Goal: Task Accomplishment & Management: Manage account settings

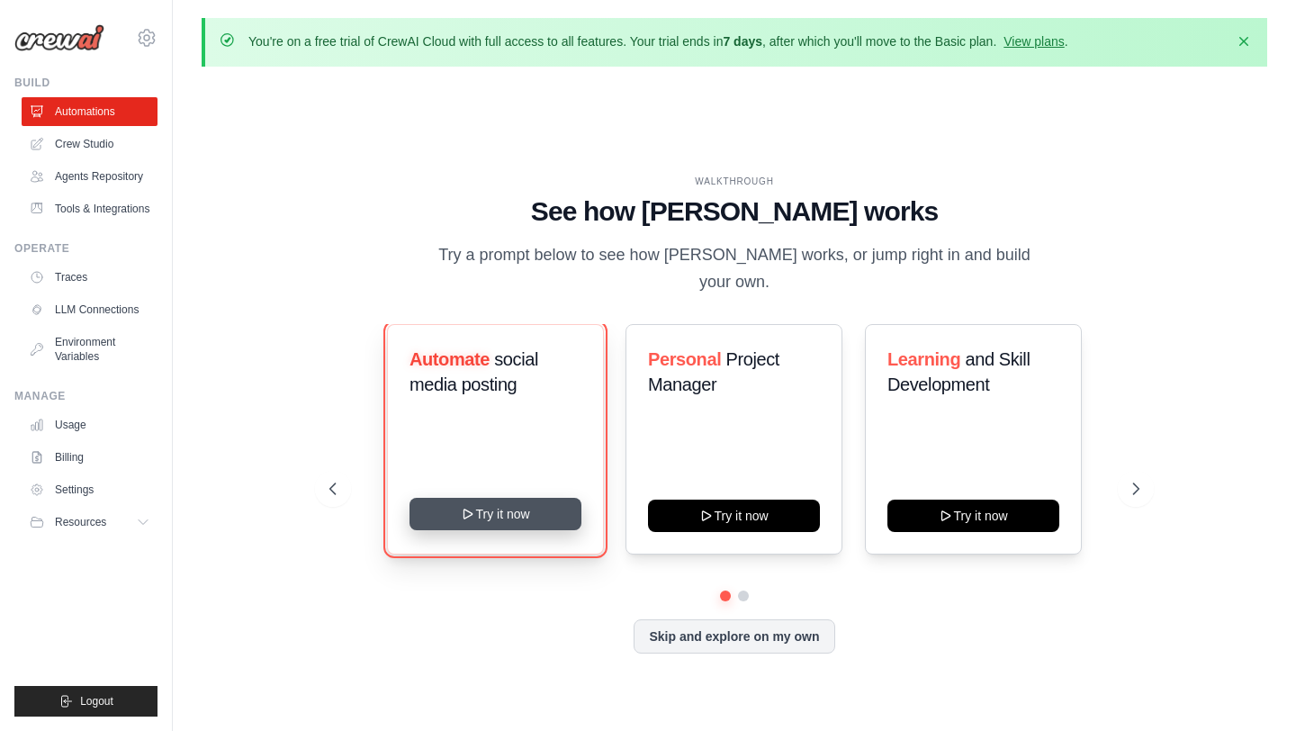
click at [498, 501] on button "Try it now" at bounding box center [495, 514] width 172 height 32
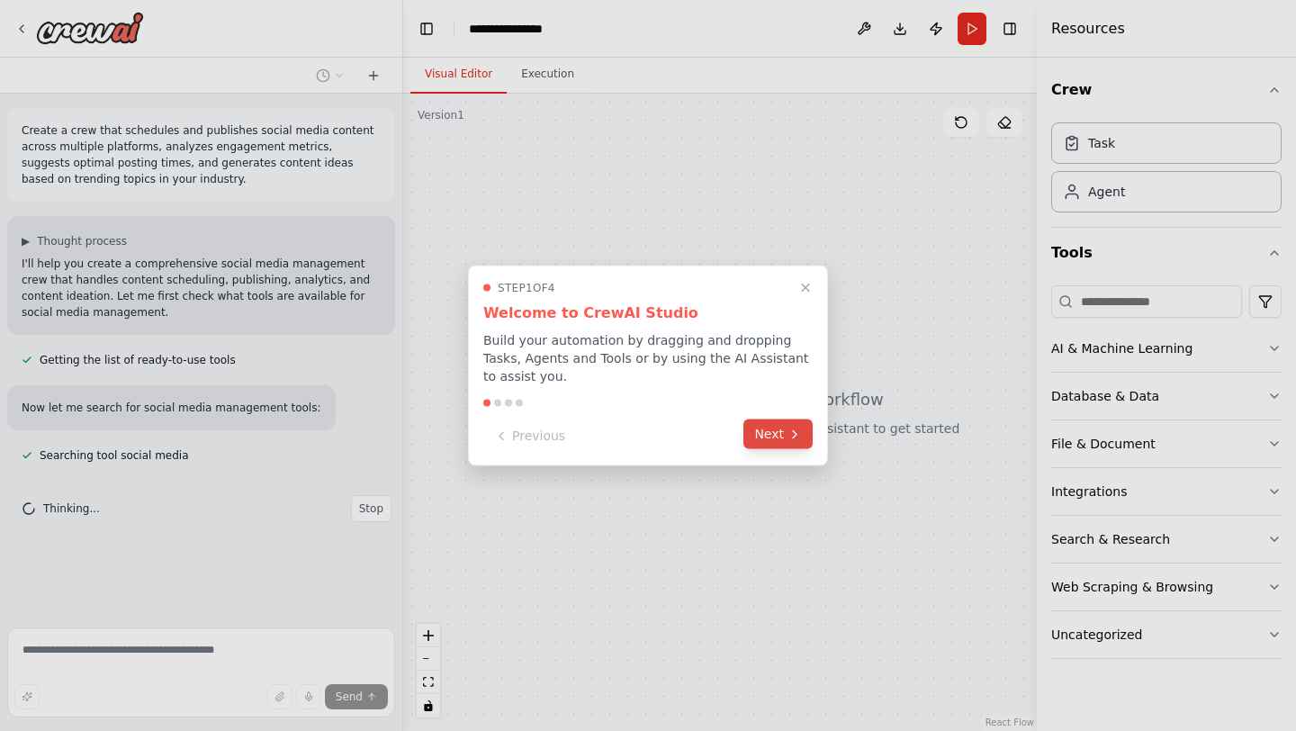
click at [778, 440] on button "Next" at bounding box center [777, 434] width 69 height 30
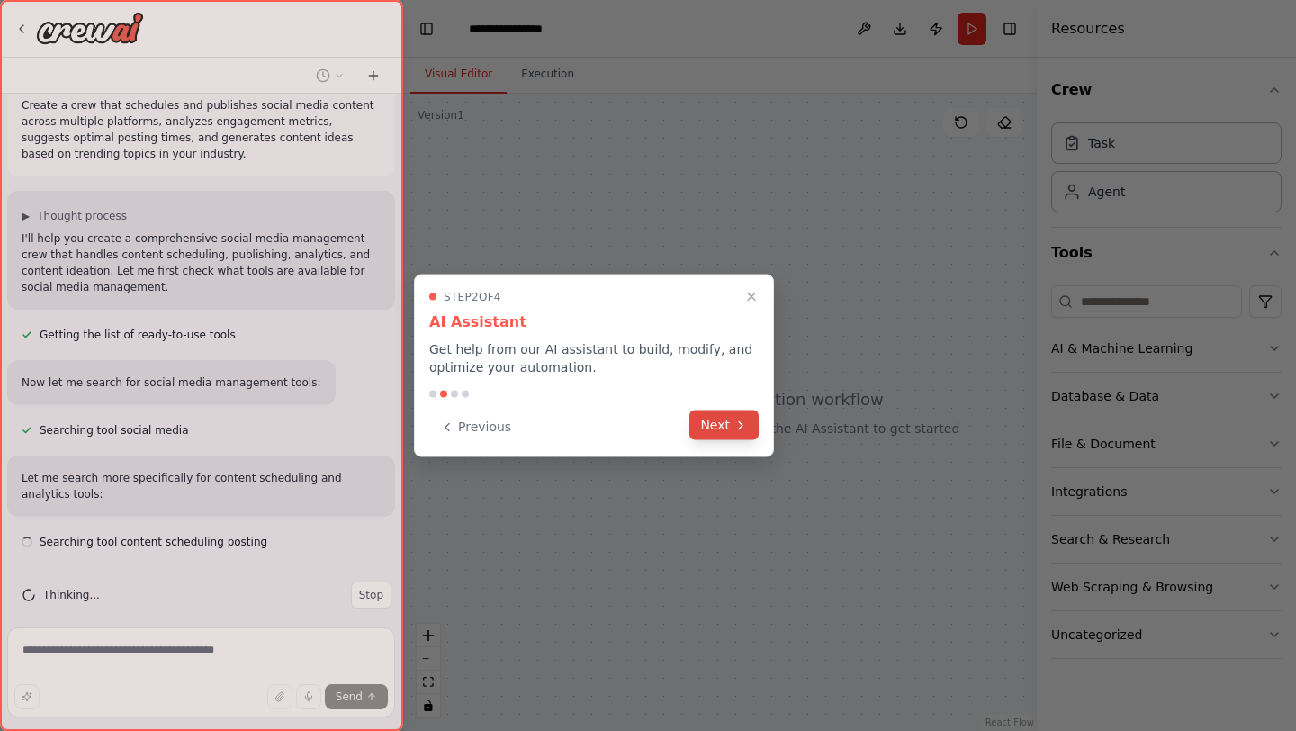
scroll to position [41, 0]
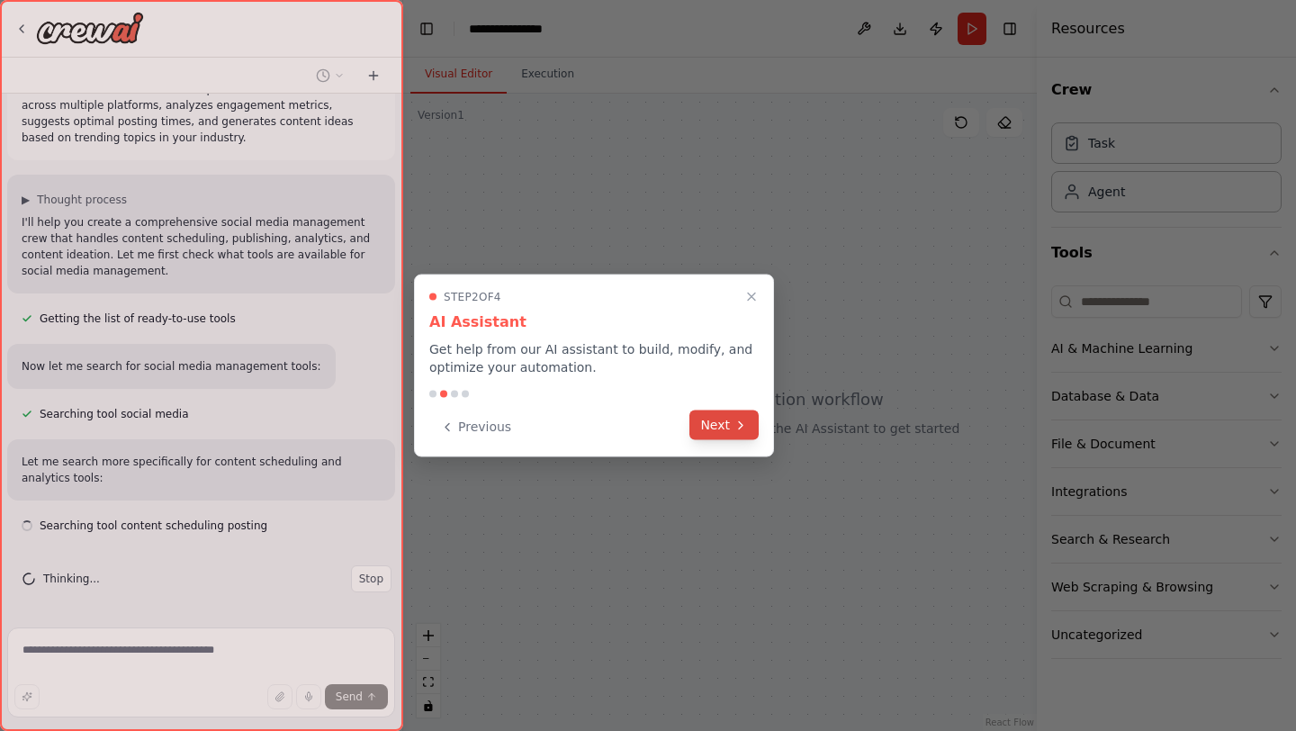
click at [738, 426] on icon at bounding box center [740, 425] width 14 height 14
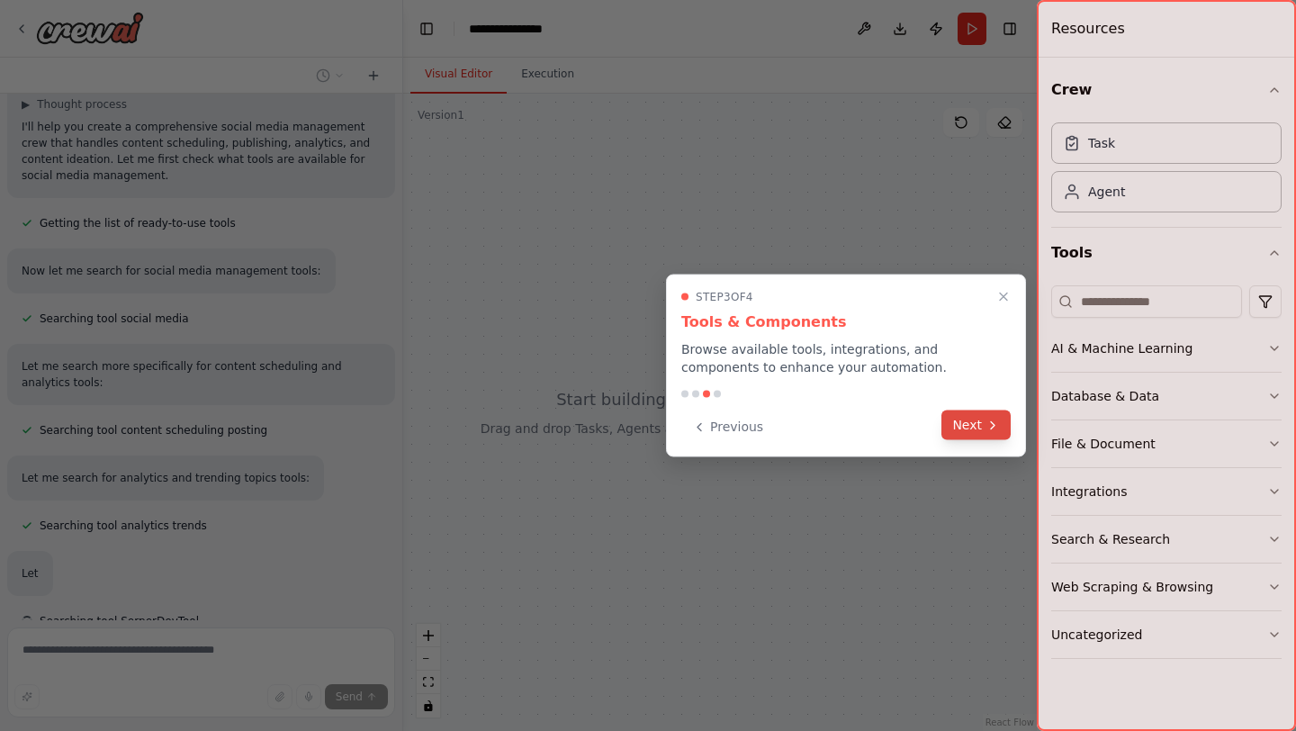
scroll to position [180, 0]
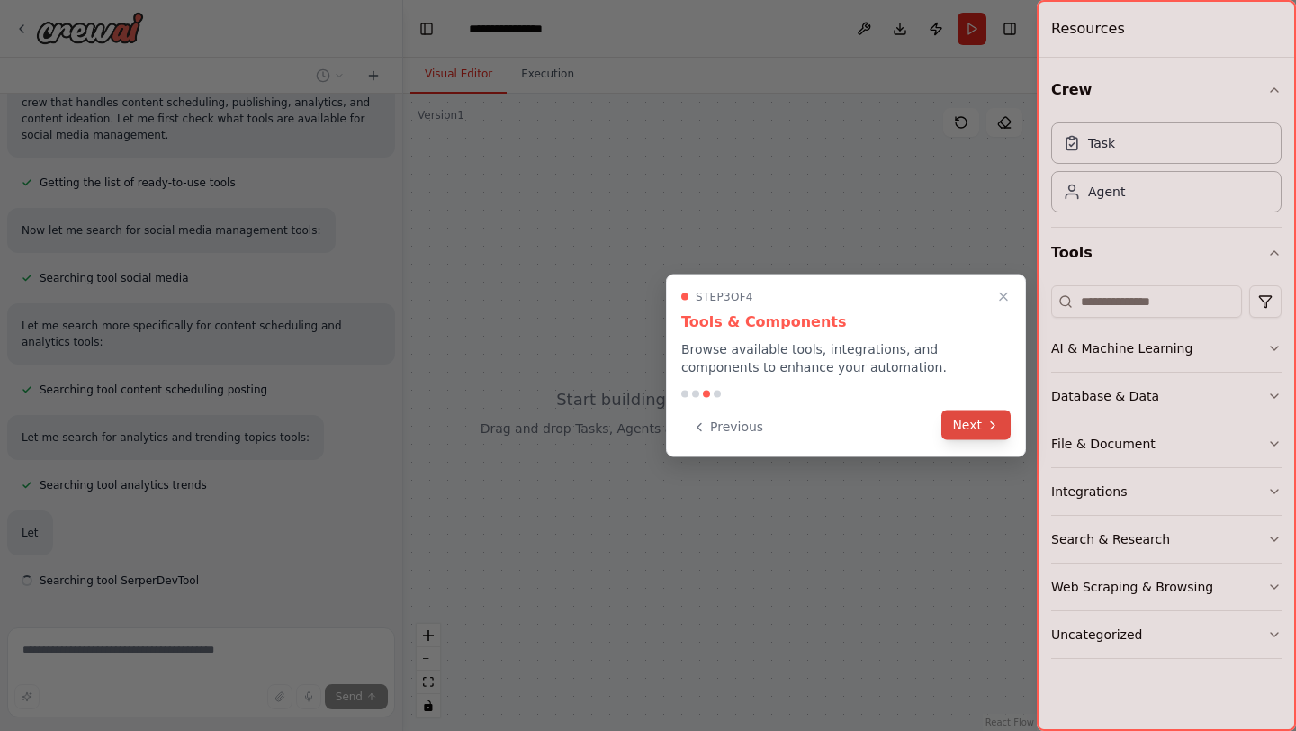
click at [993, 423] on icon at bounding box center [993, 424] width 4 height 7
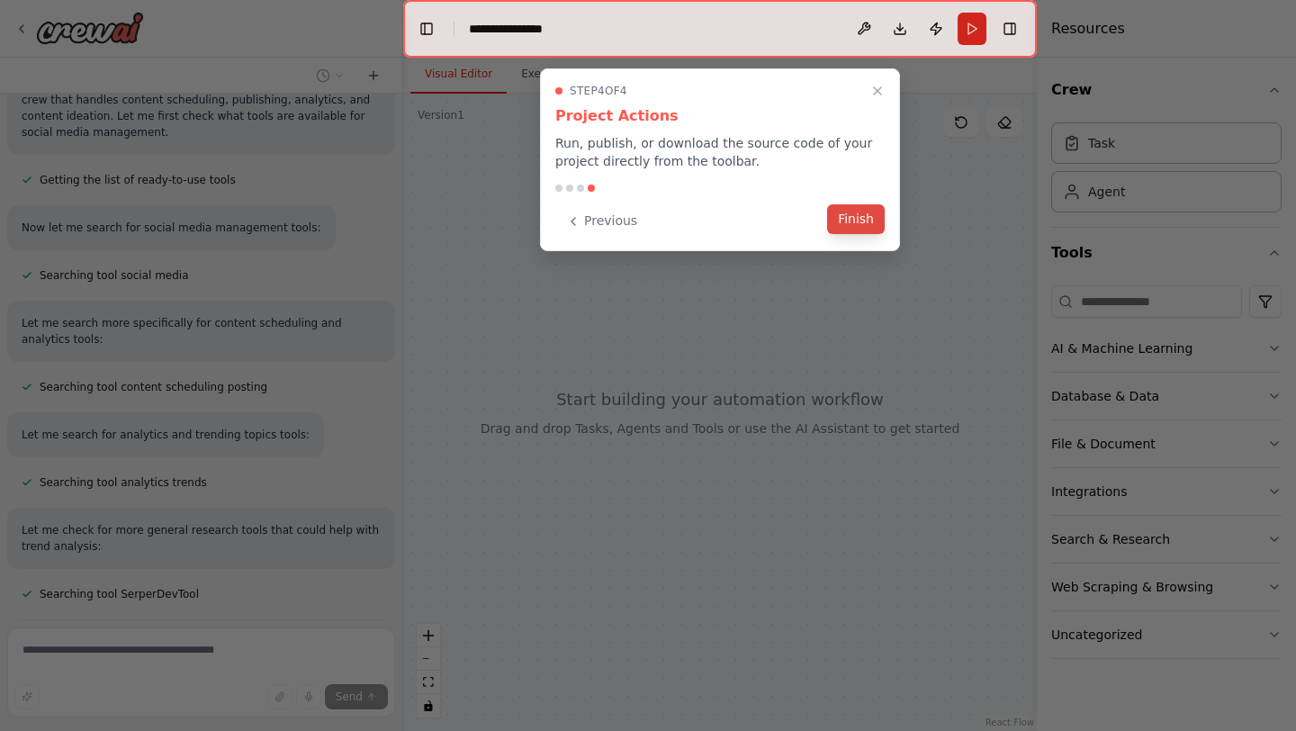
click at [863, 222] on button "Finish" at bounding box center [856, 219] width 58 height 30
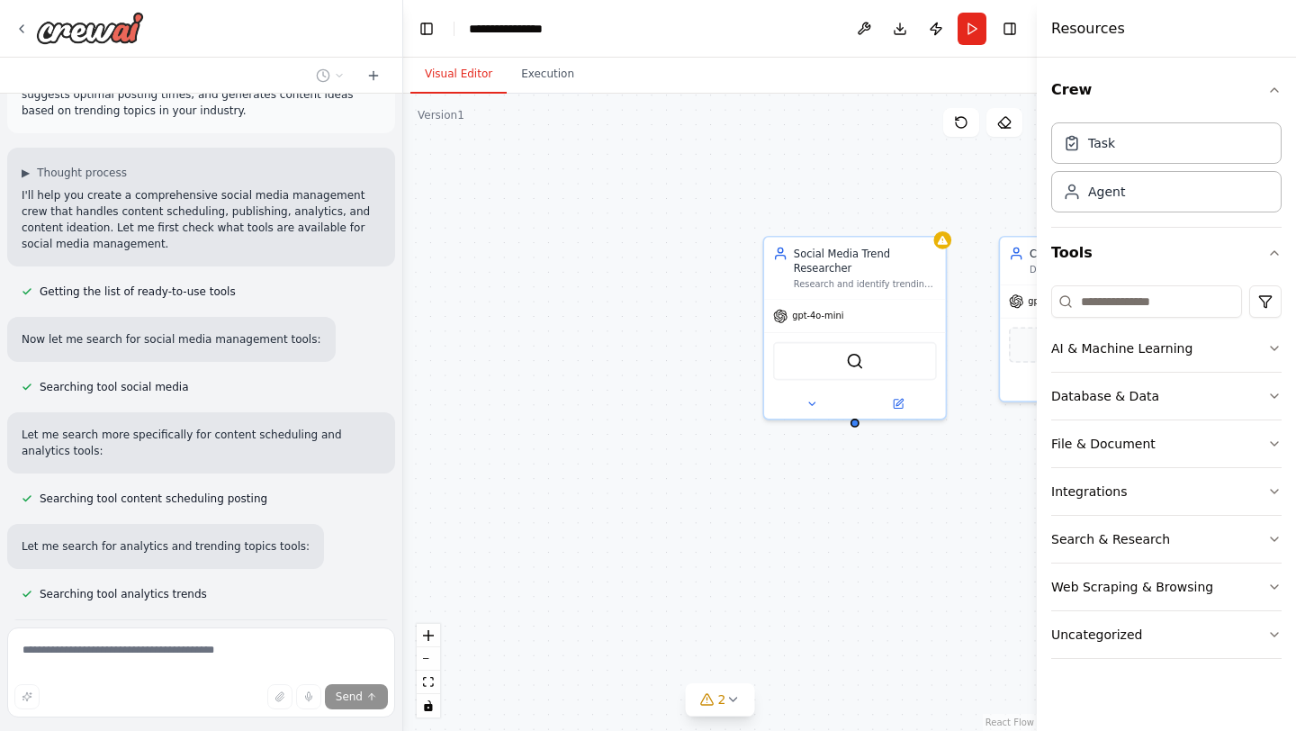
scroll to position [73, 0]
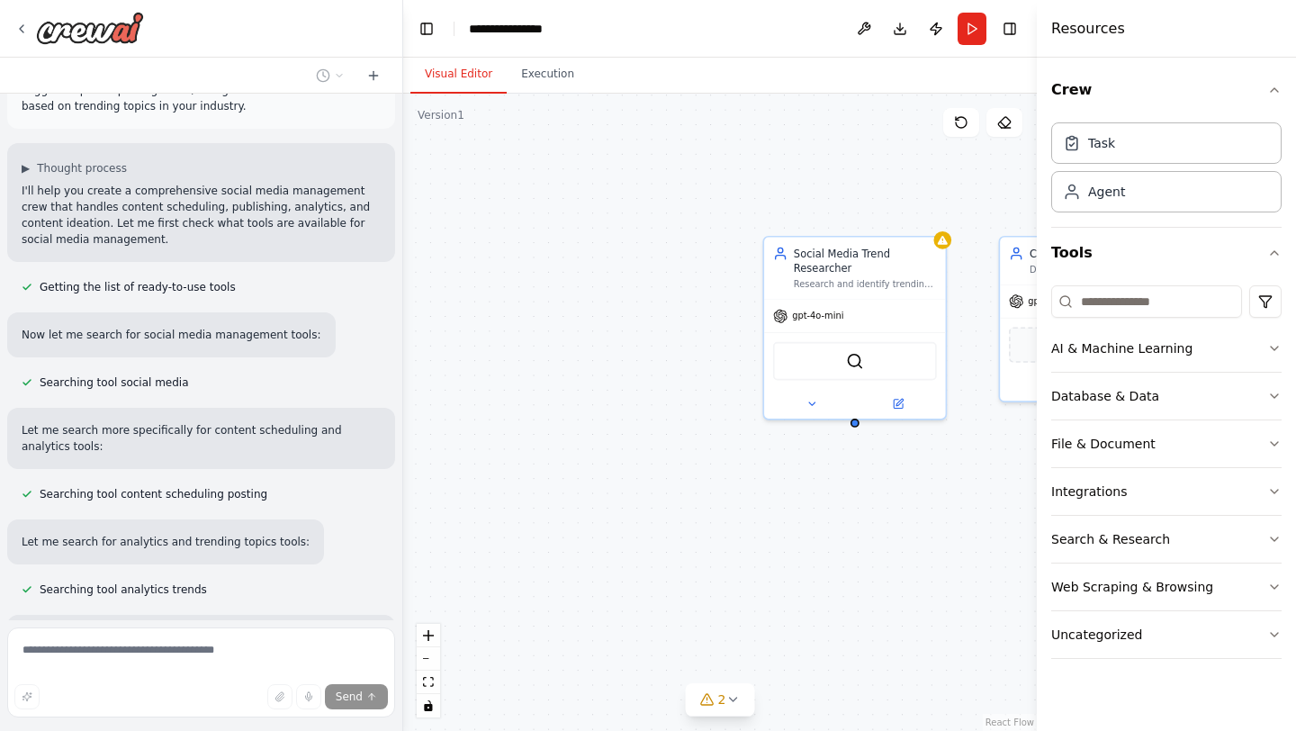
click at [170, 343] on div "Now let me search for social media management tools:" at bounding box center [171, 334] width 328 height 45
click at [185, 538] on p "Let me search for analytics and trending topics tools:" at bounding box center [166, 542] width 288 height 16
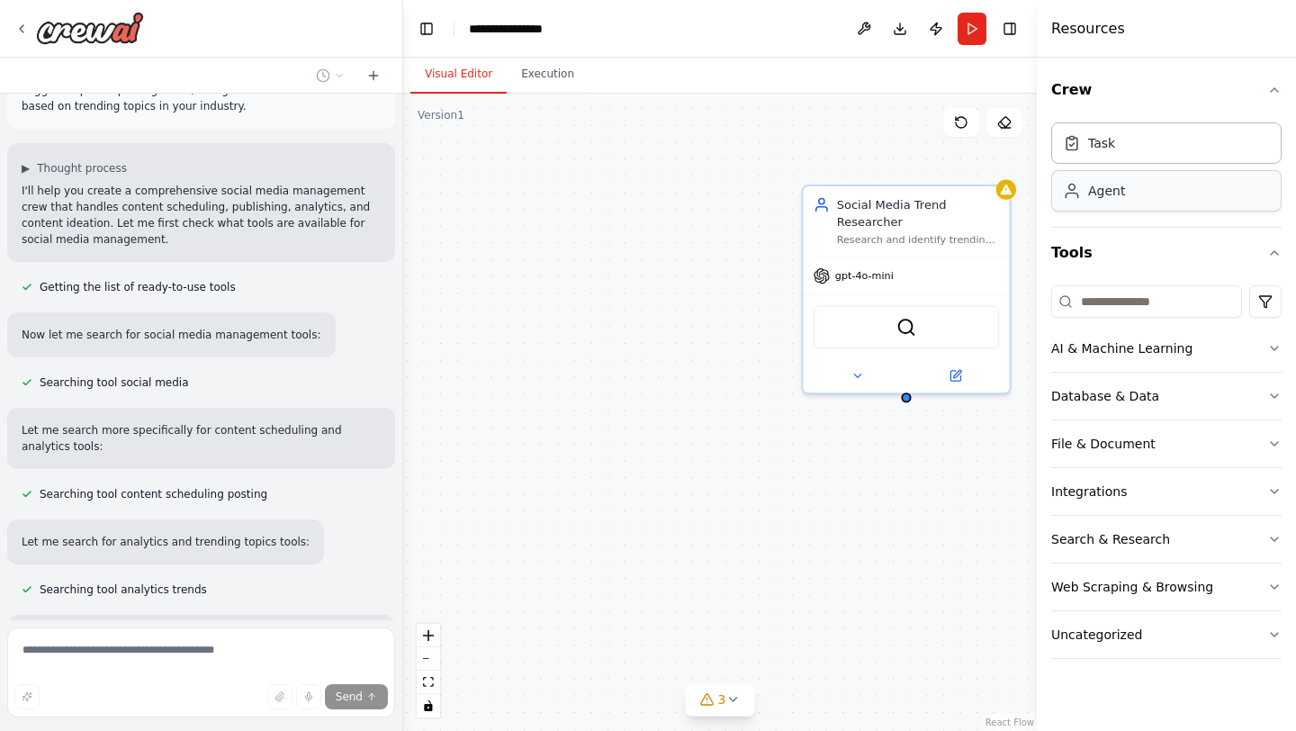
click at [1131, 203] on div "Agent" at bounding box center [1166, 190] width 230 height 41
click at [1109, 190] on div "Agent" at bounding box center [1106, 191] width 37 height 18
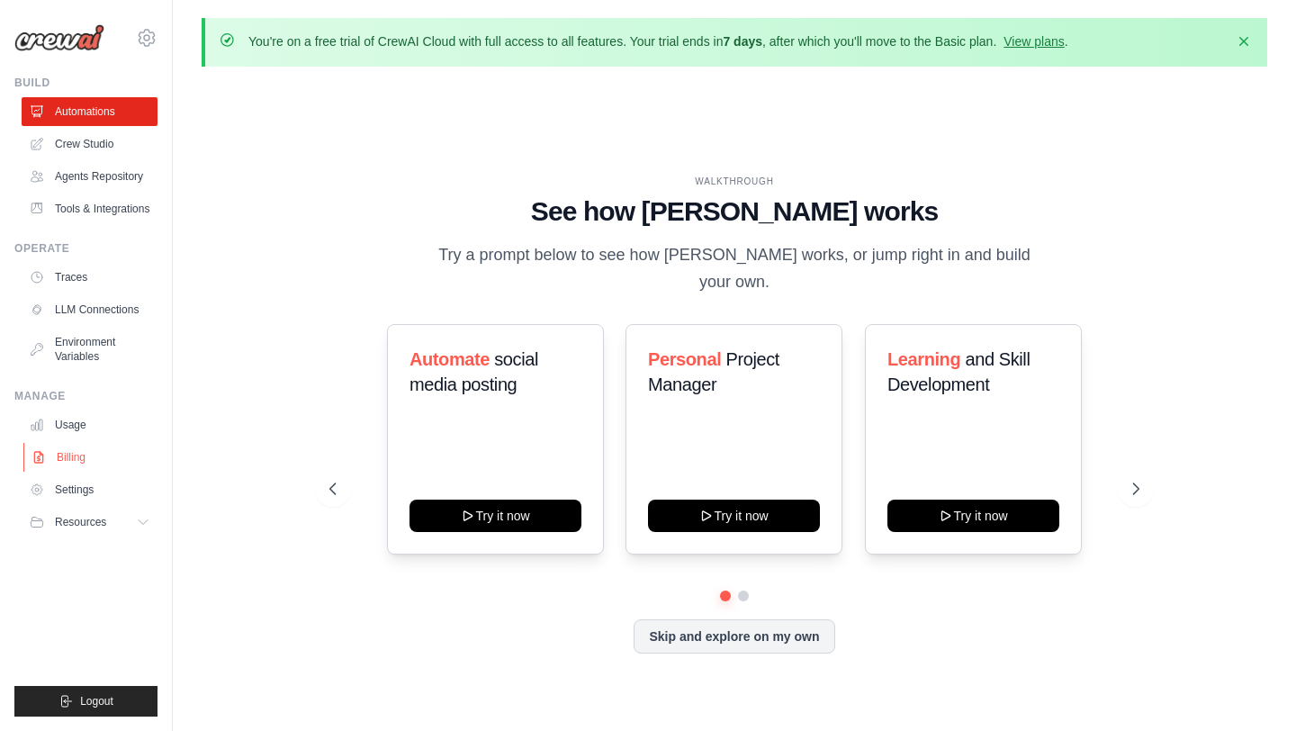
click at [65, 450] on link "Billing" at bounding box center [91, 457] width 136 height 29
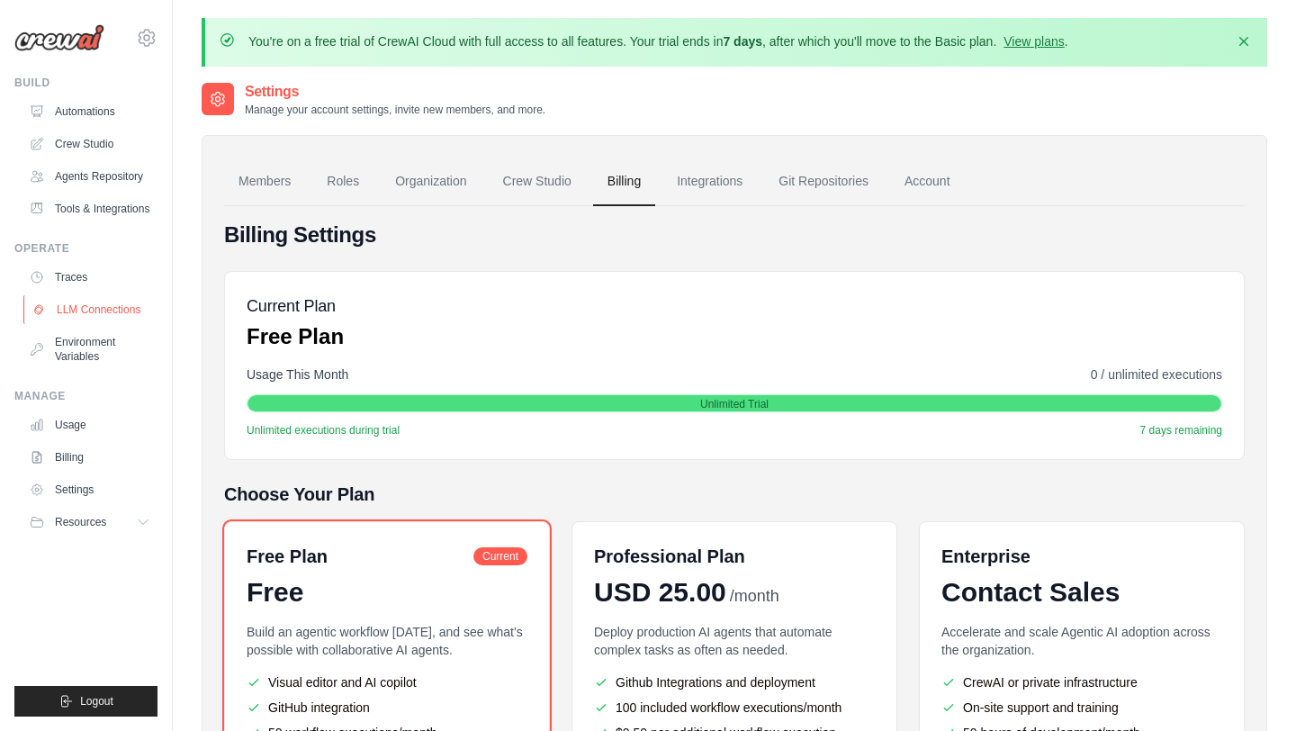
click at [97, 314] on link "LLM Connections" at bounding box center [91, 309] width 136 height 29
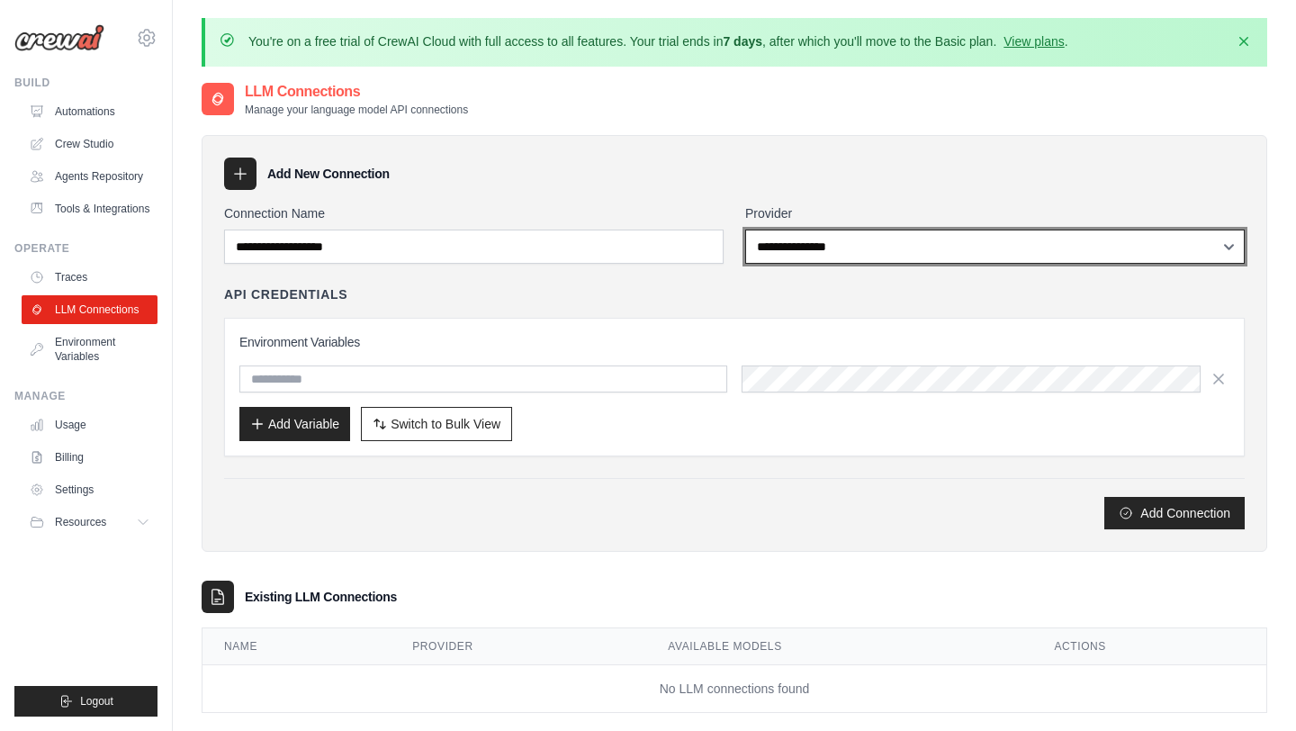
click at [976, 252] on select "**********" at bounding box center [994, 246] width 499 height 34
select select "******"
click at [745, 229] on select "**********" at bounding box center [994, 246] width 499 height 34
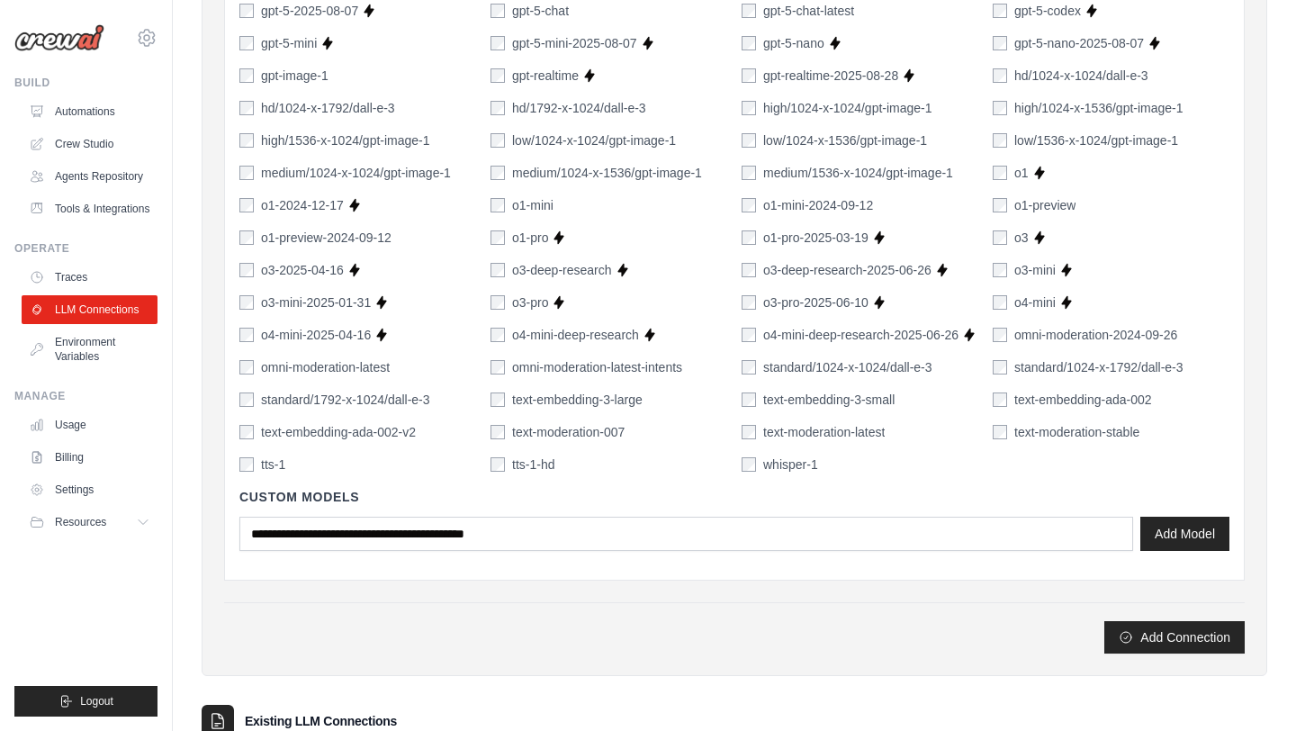
scroll to position [1290, 0]
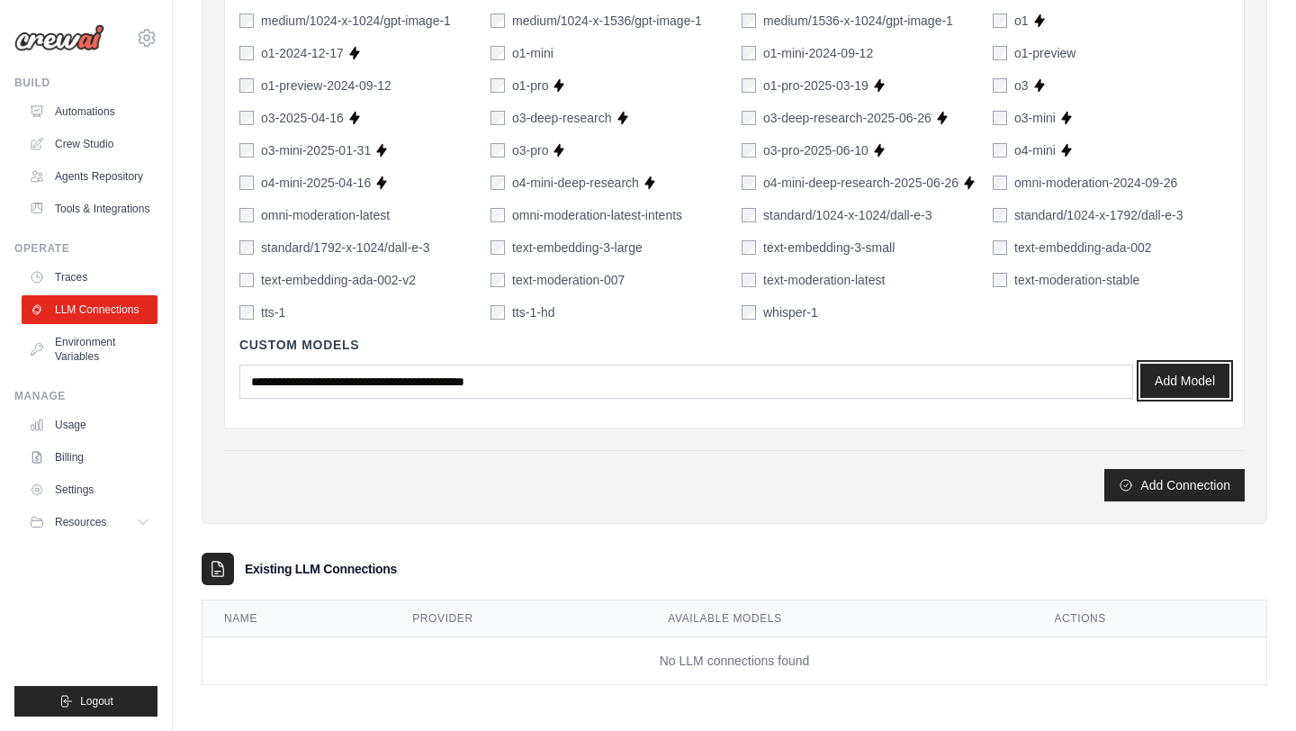
click at [1191, 376] on button "Add Model" at bounding box center [1184, 381] width 89 height 34
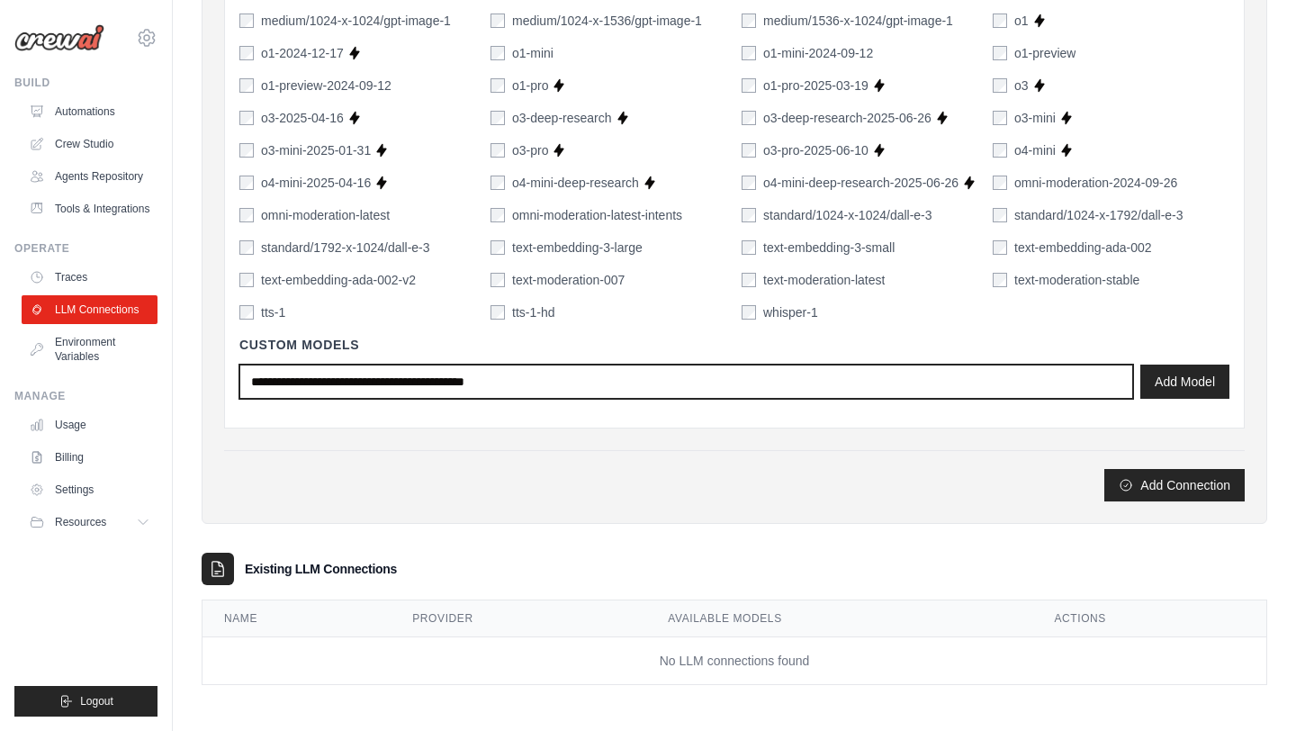
click at [507, 392] on input "text" at bounding box center [686, 381] width 894 height 34
type input "**"
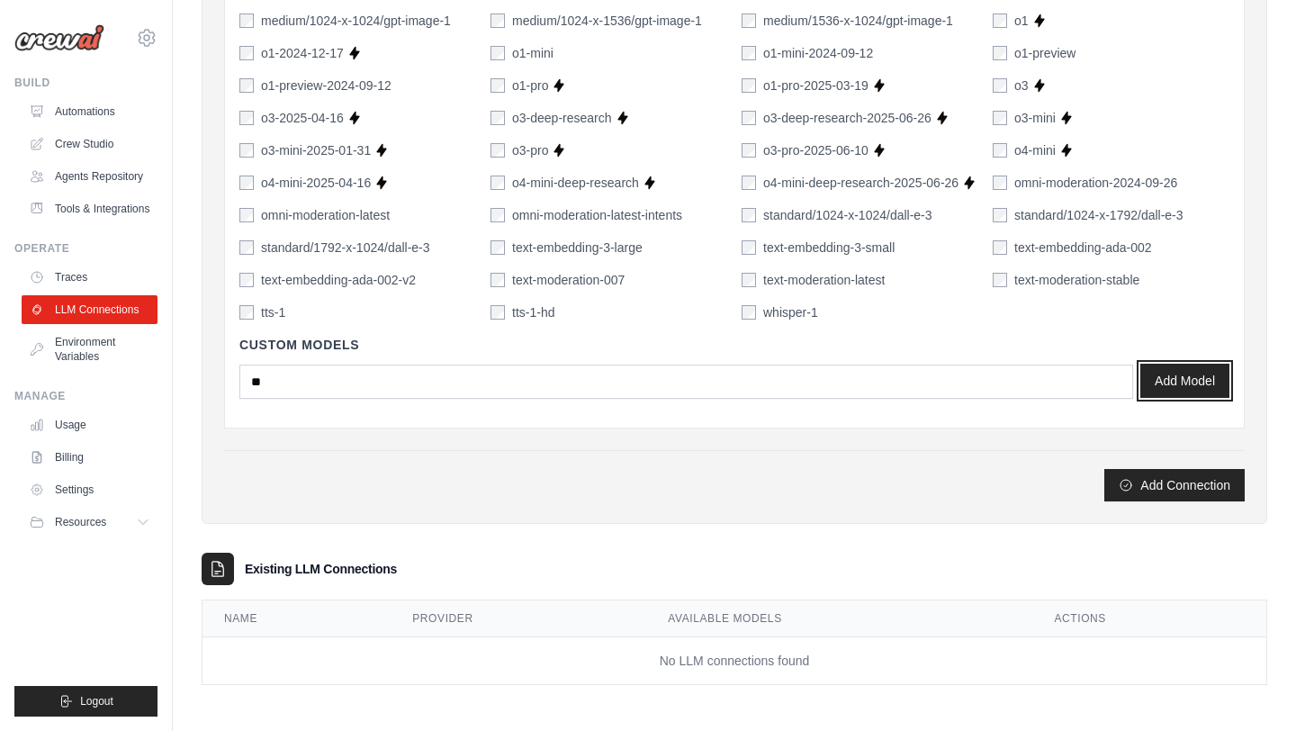
click at [1168, 381] on button "Add Model" at bounding box center [1184, 381] width 89 height 34
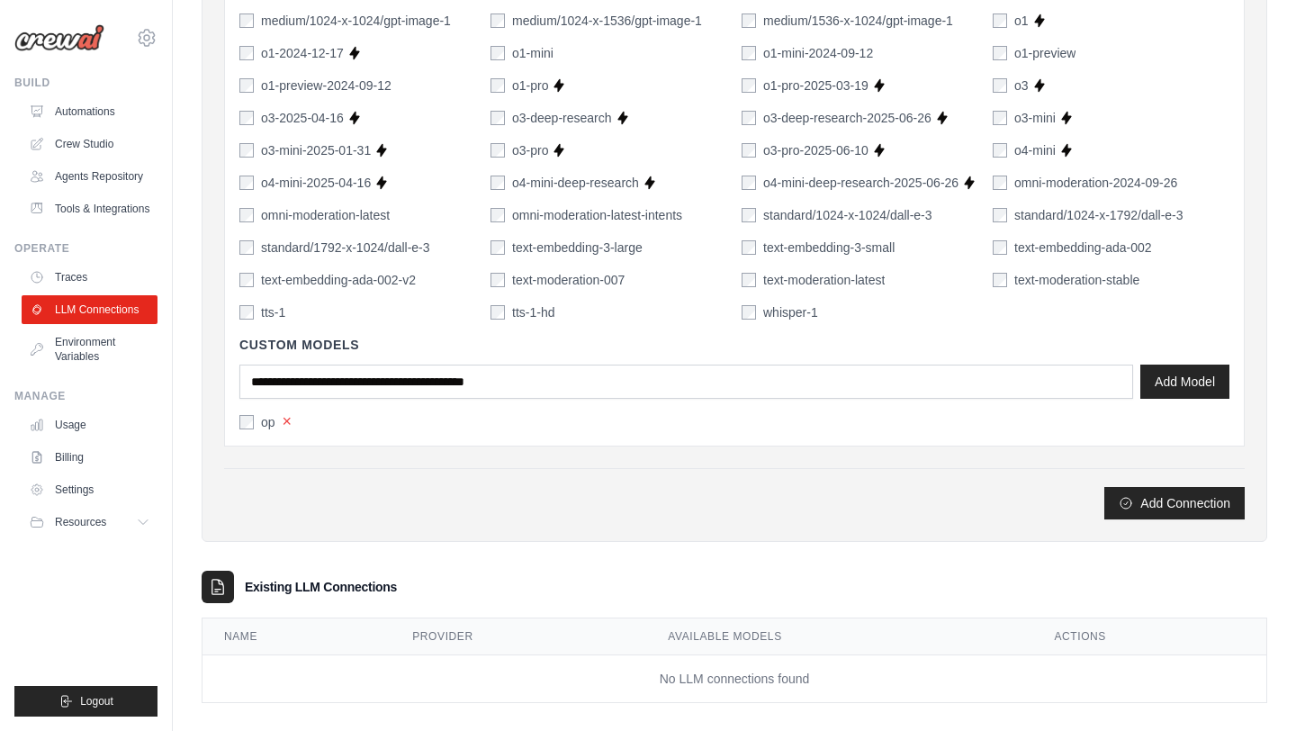
click at [290, 422] on button "×" at bounding box center [288, 421] width 10 height 16
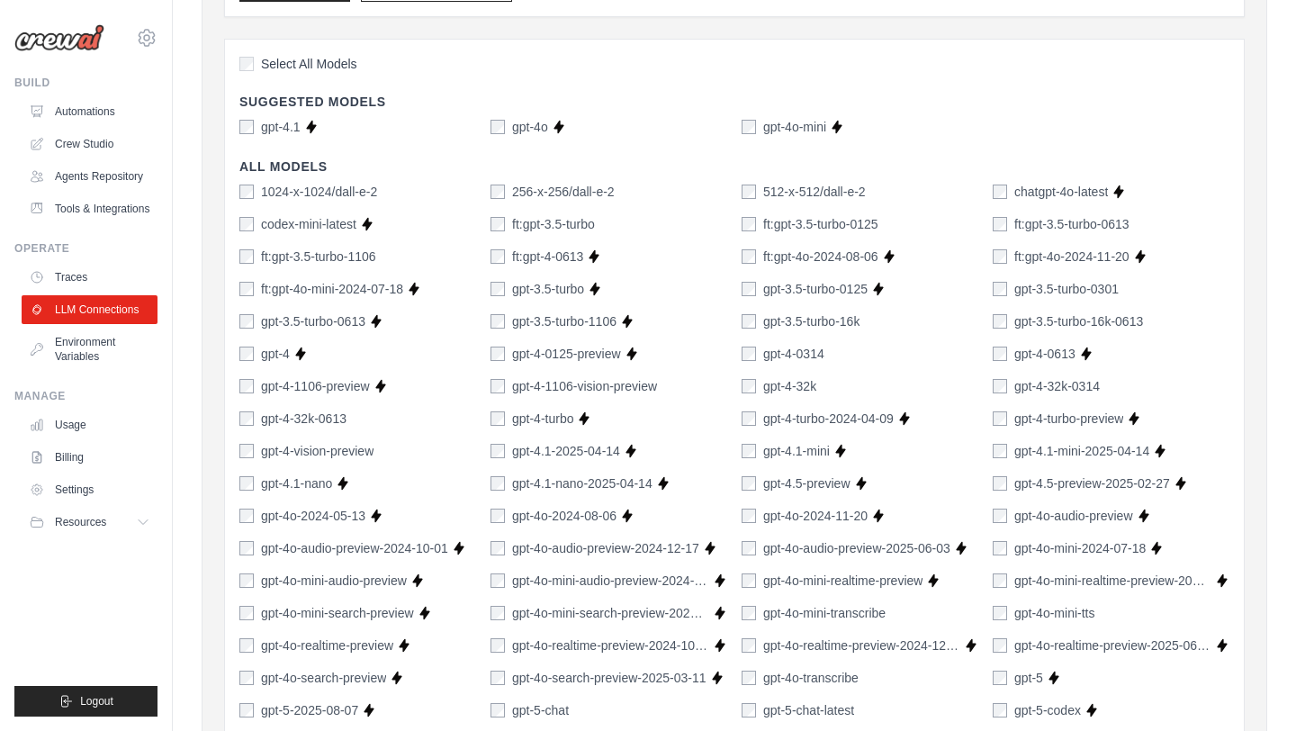
scroll to position [0, 0]
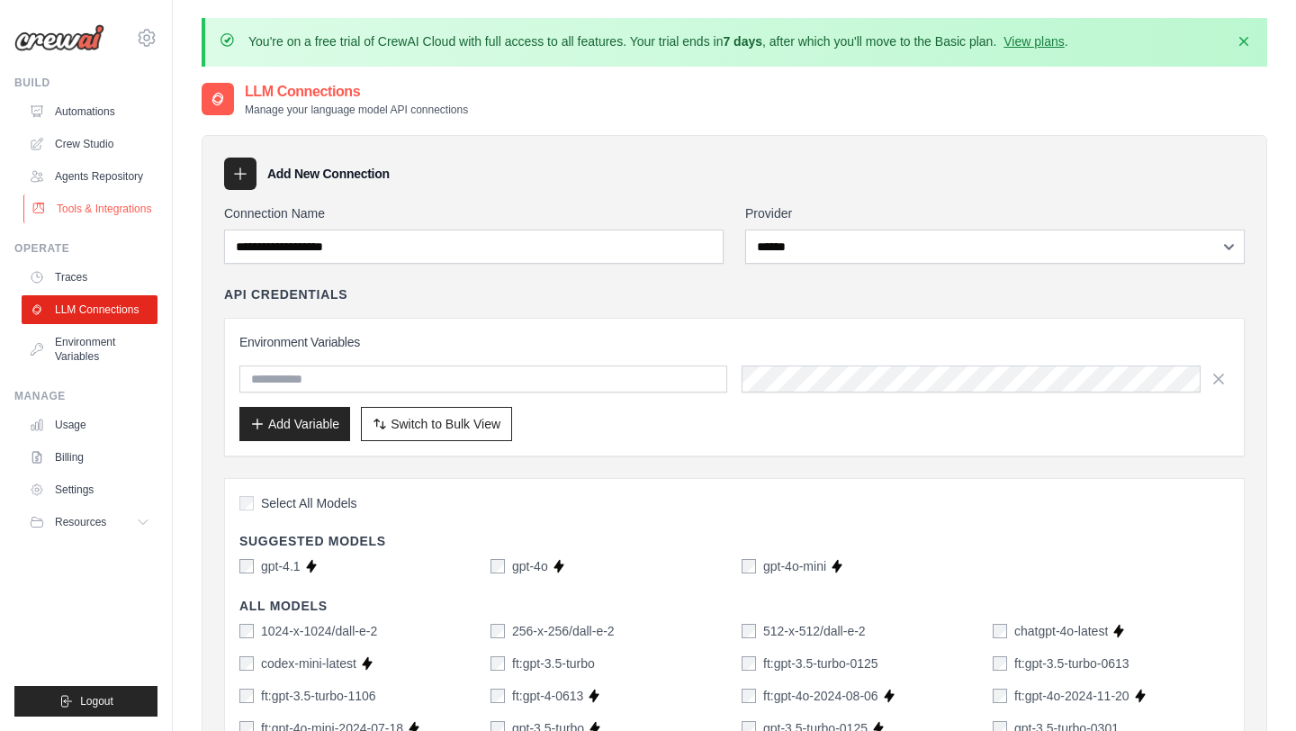
click at [96, 202] on link "Tools & Integrations" at bounding box center [91, 208] width 136 height 29
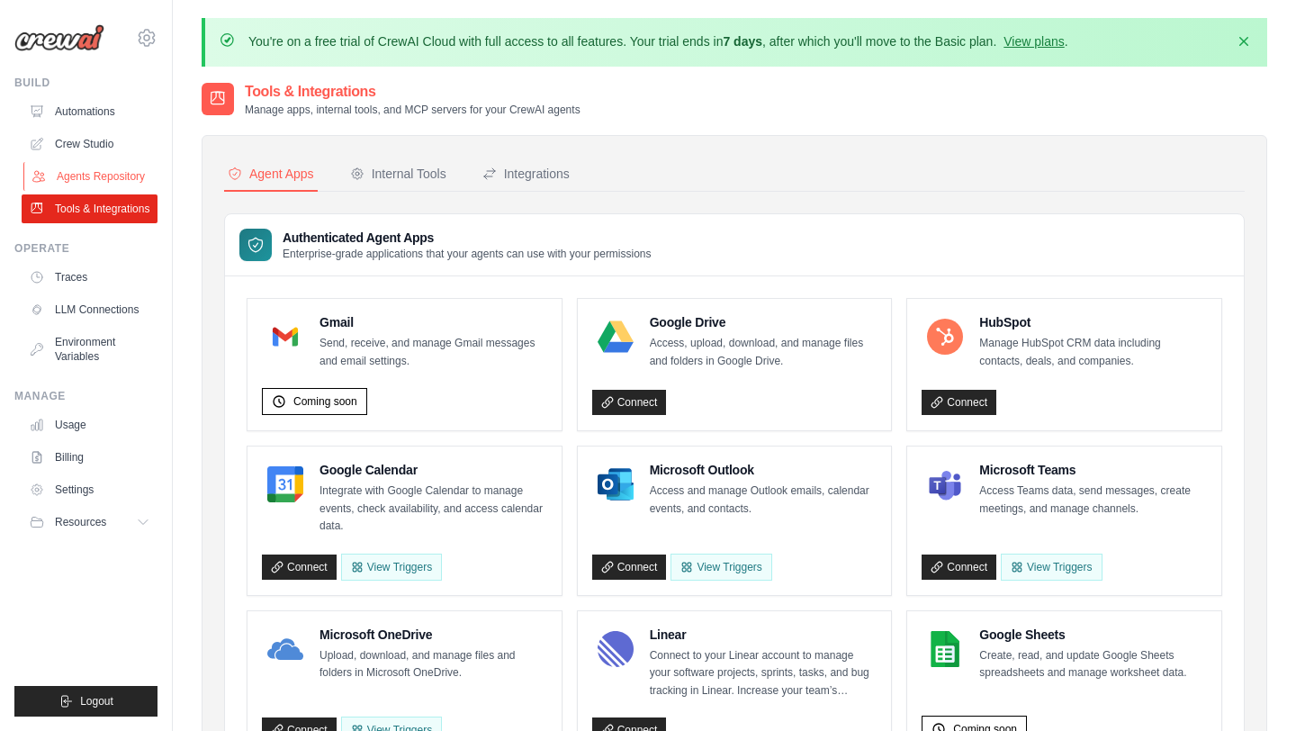
click at [80, 178] on link "Agents Repository" at bounding box center [91, 176] width 136 height 29
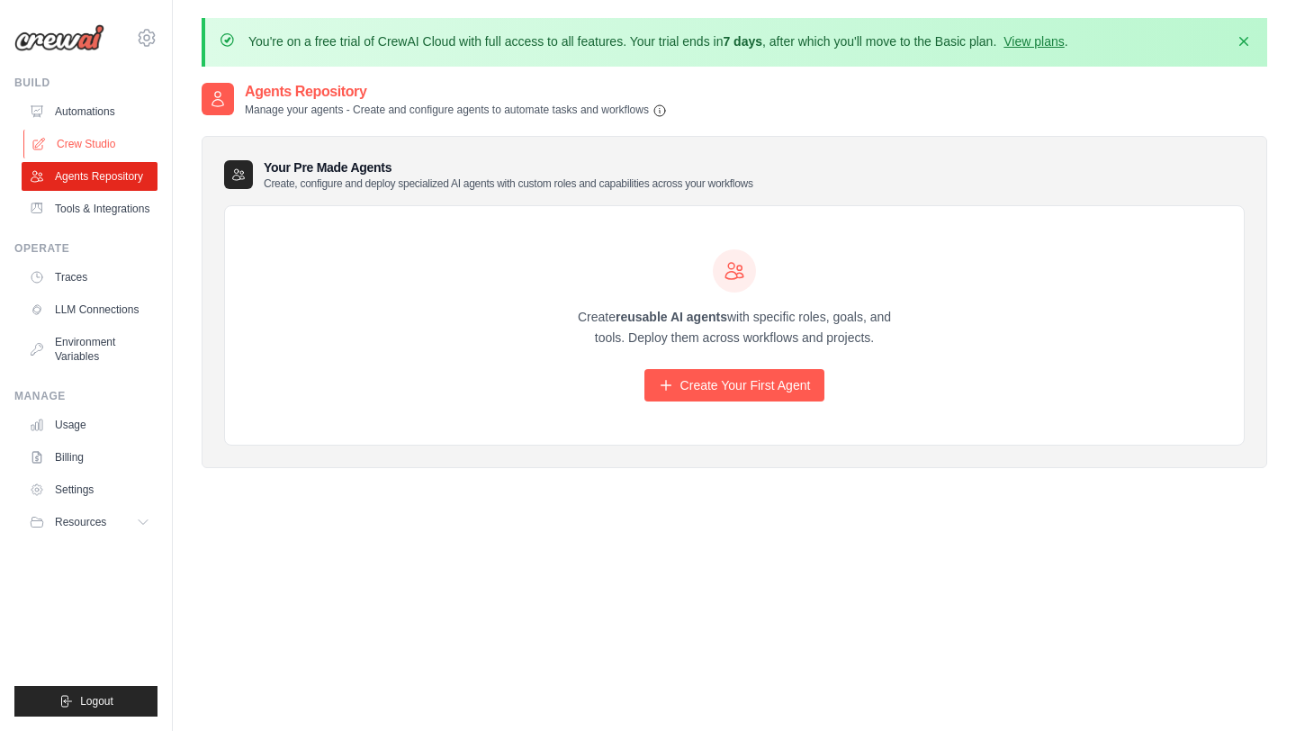
click at [85, 146] on link "Crew Studio" at bounding box center [91, 144] width 136 height 29
click at [146, 43] on icon at bounding box center [147, 37] width 16 height 15
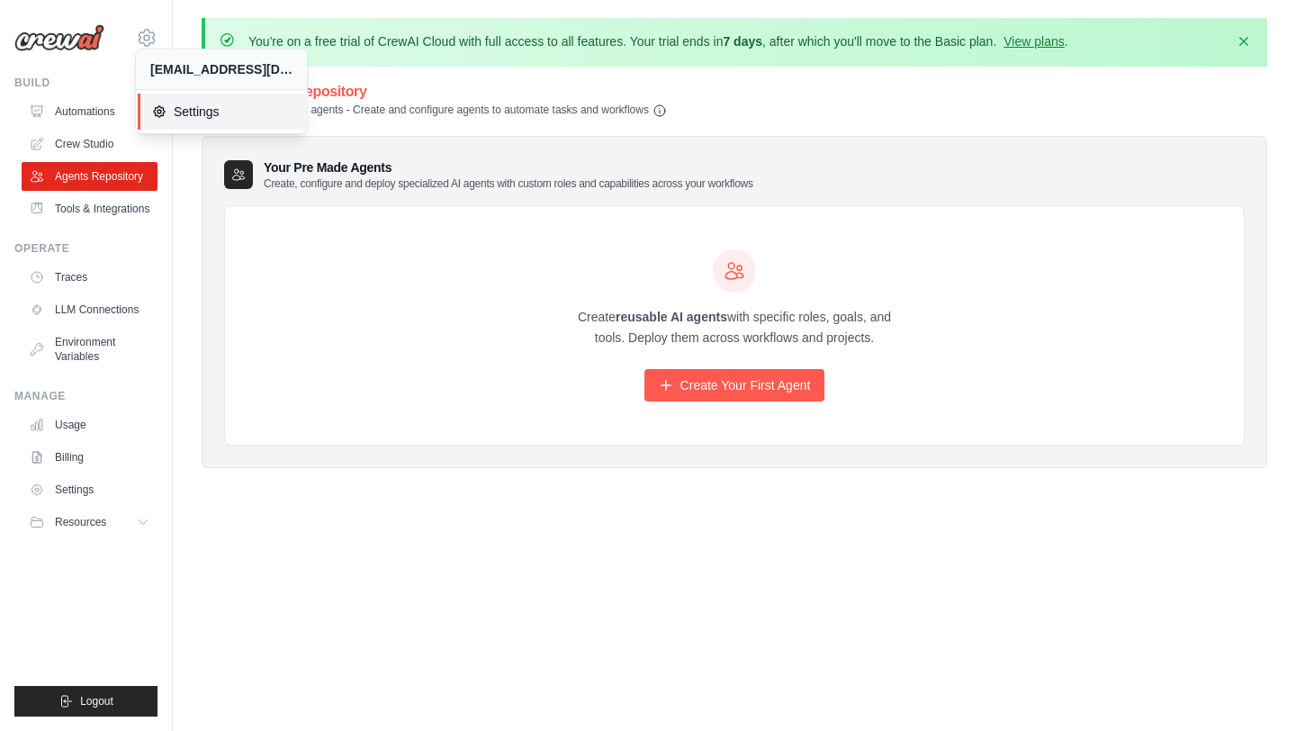
click at [182, 106] on span "Settings" at bounding box center [223, 112] width 142 height 18
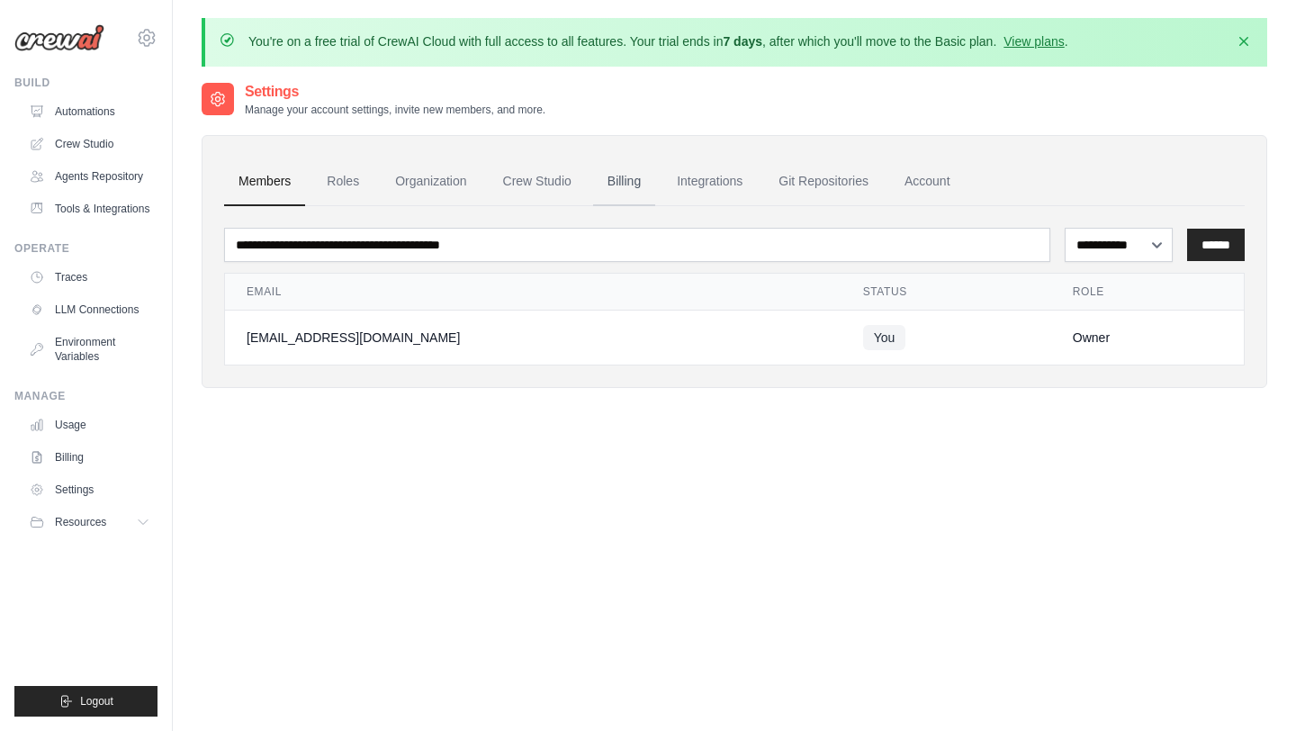
click at [622, 186] on link "Billing" at bounding box center [624, 181] width 62 height 49
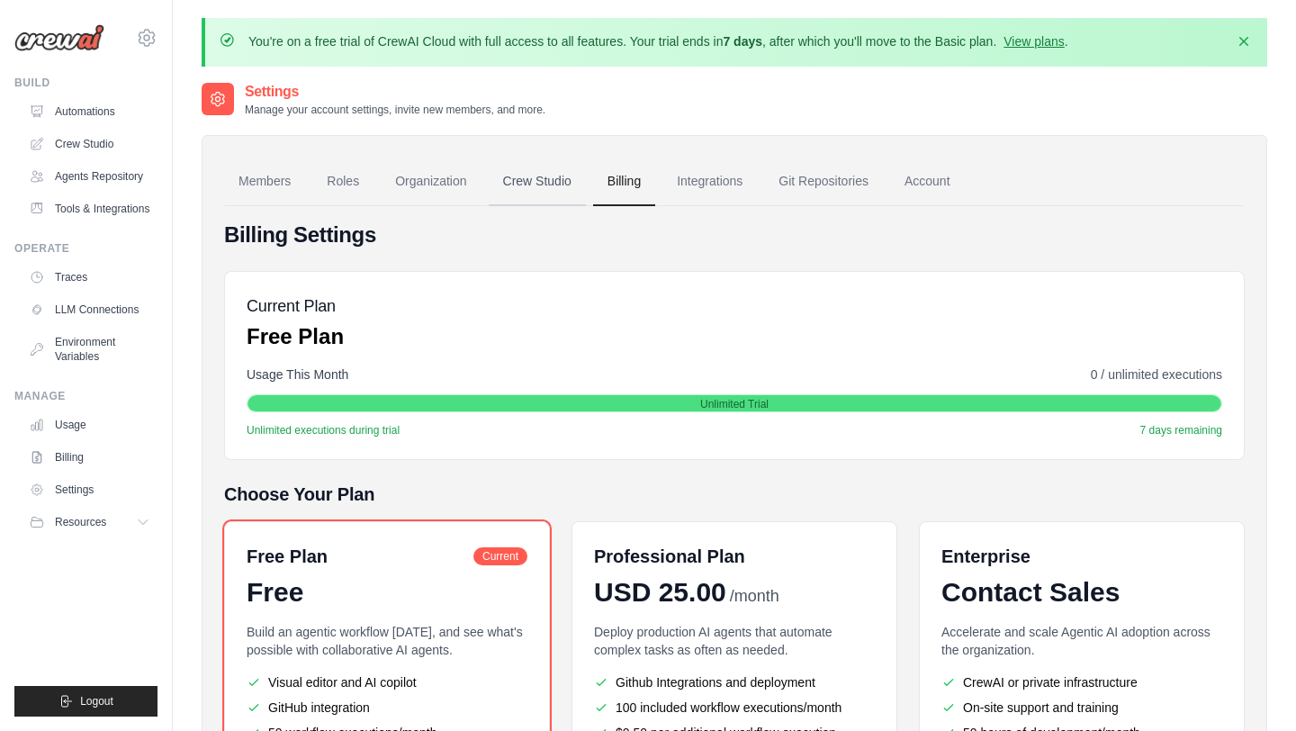
click at [567, 173] on link "Crew Studio" at bounding box center [537, 181] width 97 height 49
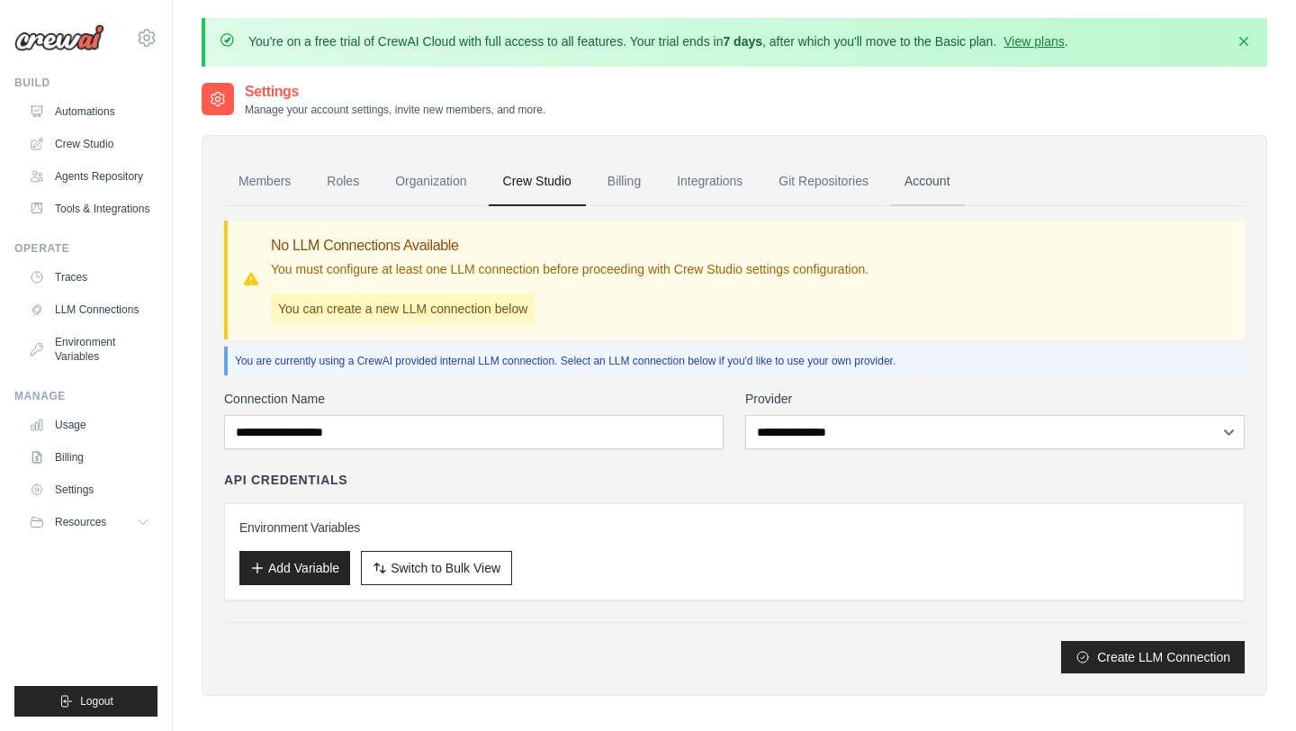
click at [922, 184] on link "Account" at bounding box center [927, 181] width 75 height 49
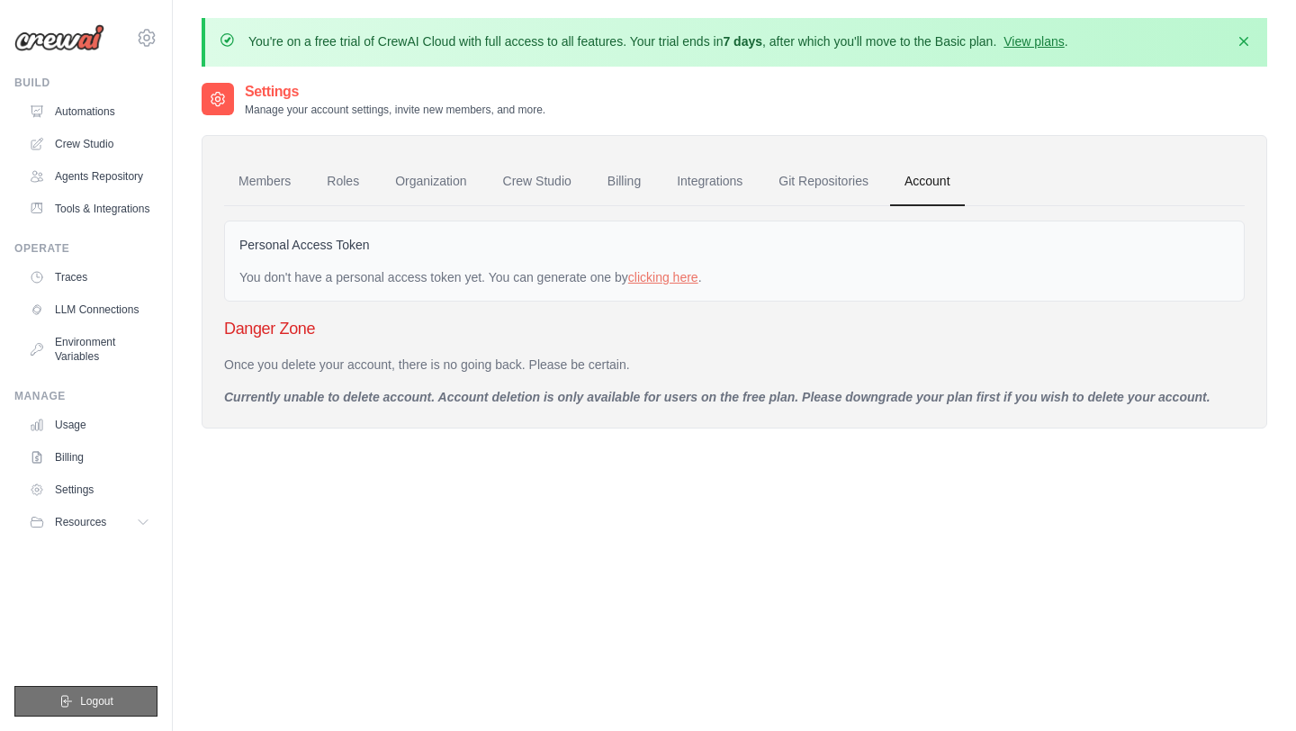
click at [97, 691] on button "Logout" at bounding box center [85, 701] width 143 height 31
